Goal: Information Seeking & Learning: Learn about a topic

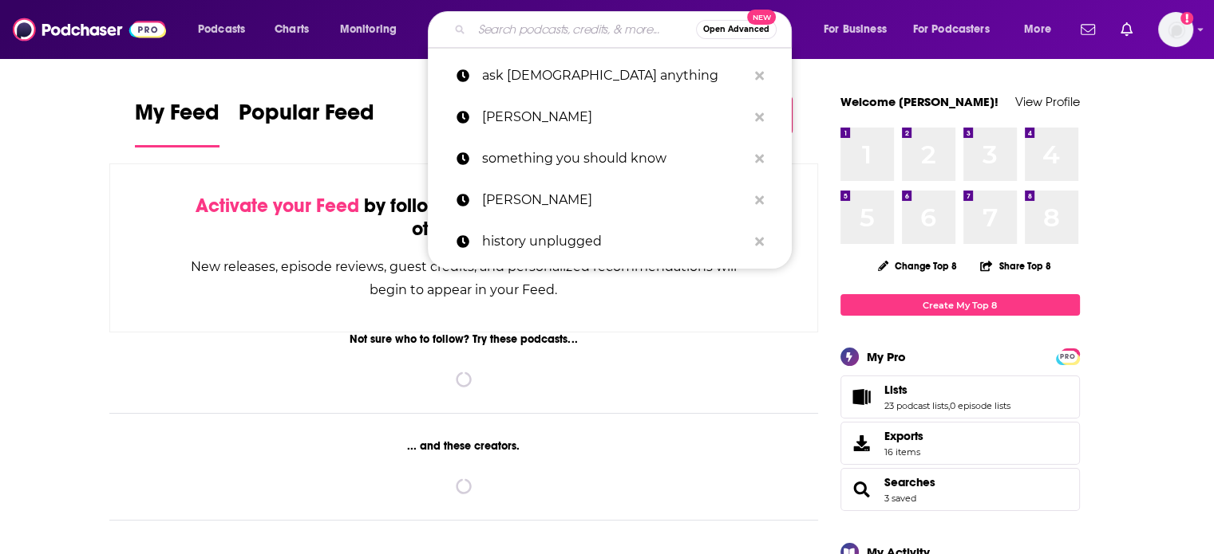
click at [521, 40] on input "Search podcasts, credits, & more..." at bounding box center [584, 30] width 224 height 26
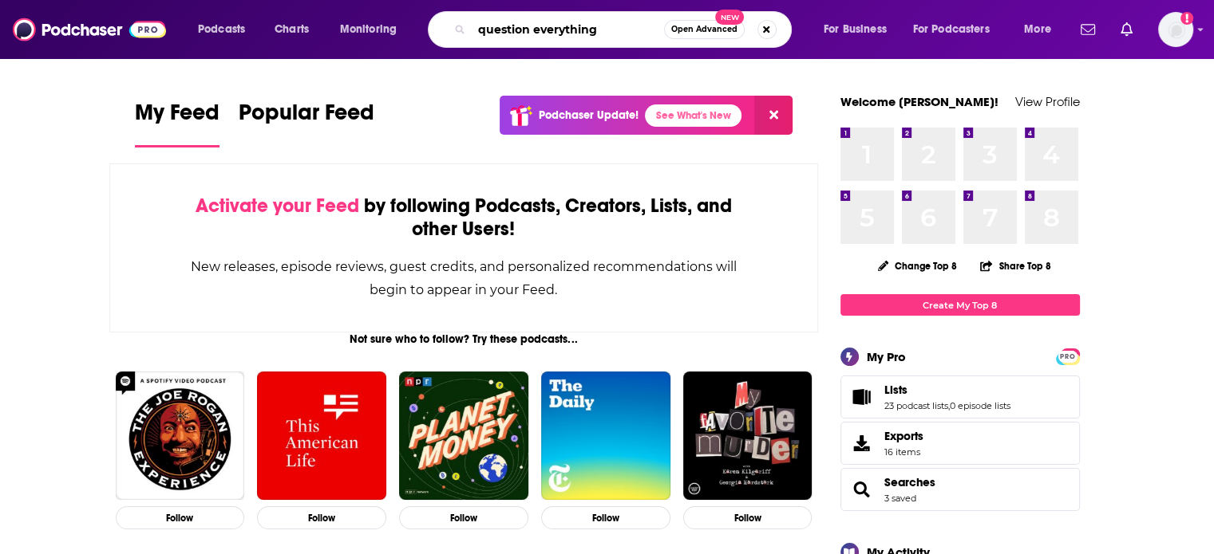
type input "question everything"
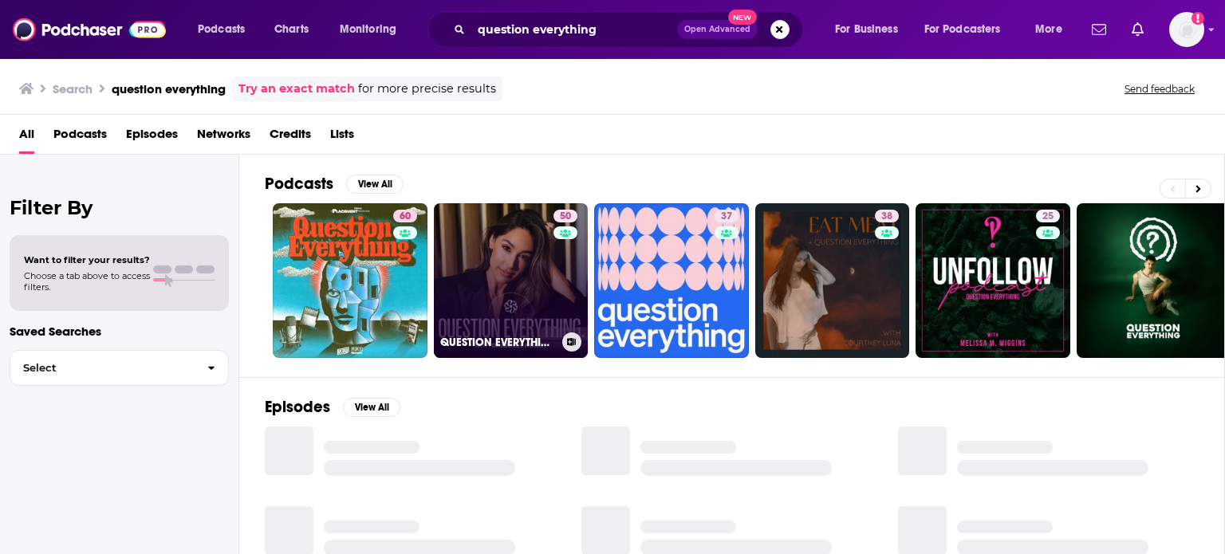
click at [470, 309] on link "50 QUESTION EVERYTHING" at bounding box center [511, 280] width 155 height 155
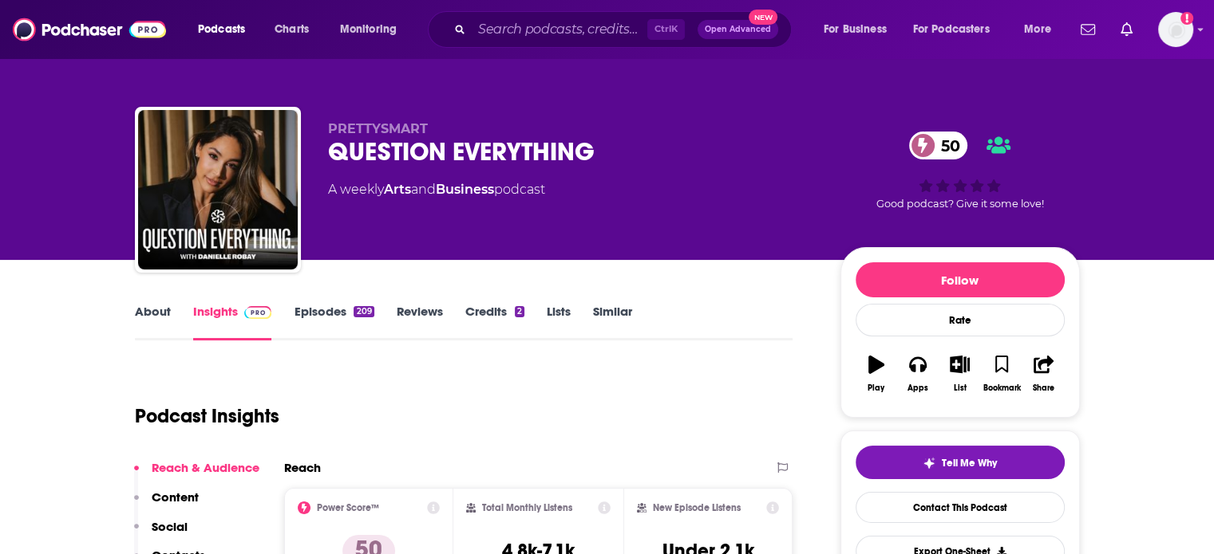
click at [148, 319] on link "About" at bounding box center [153, 322] width 36 height 37
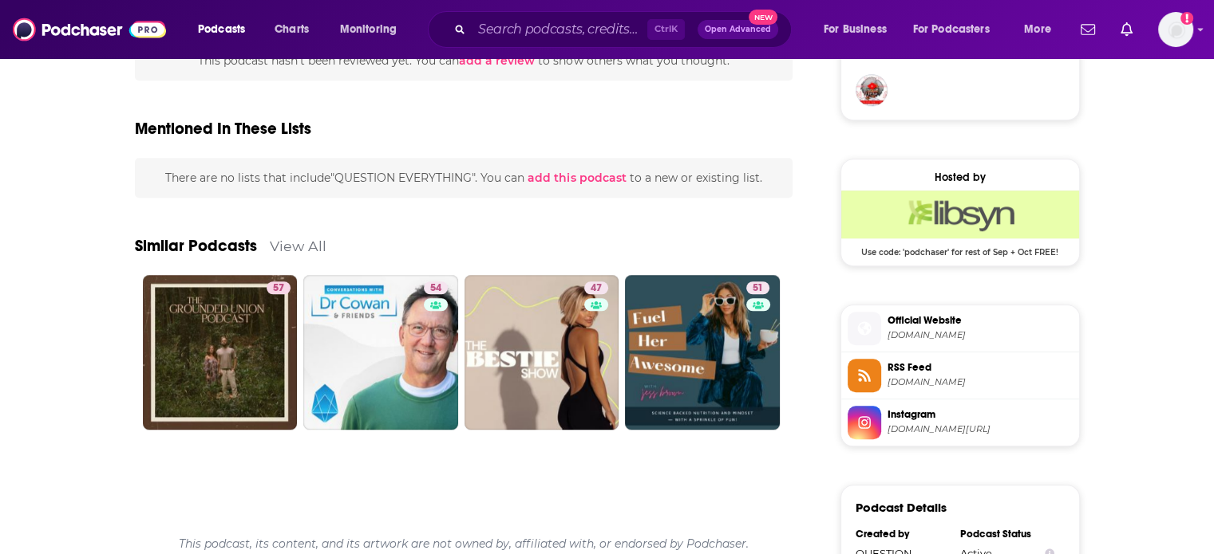
scroll to position [1197, 0]
